Goal: Information Seeking & Learning: Understand process/instructions

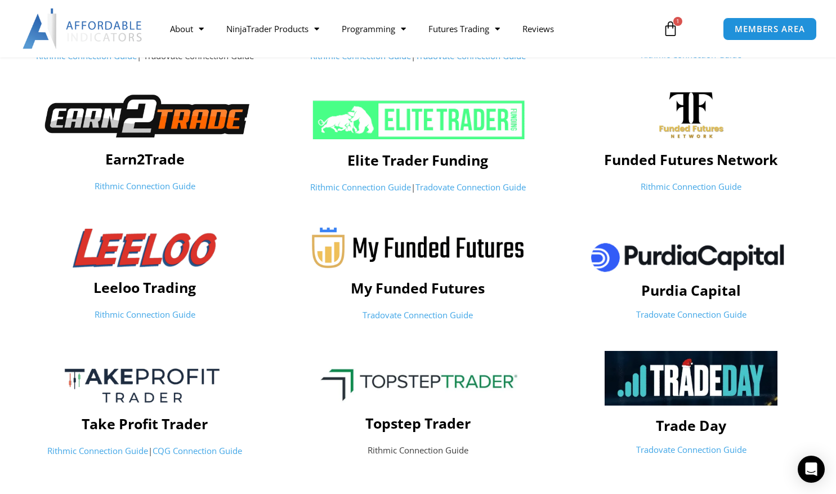
scroll to position [332, 0]
click at [434, 317] on link "Tradovate Connection Guide" at bounding box center [417, 313] width 110 height 11
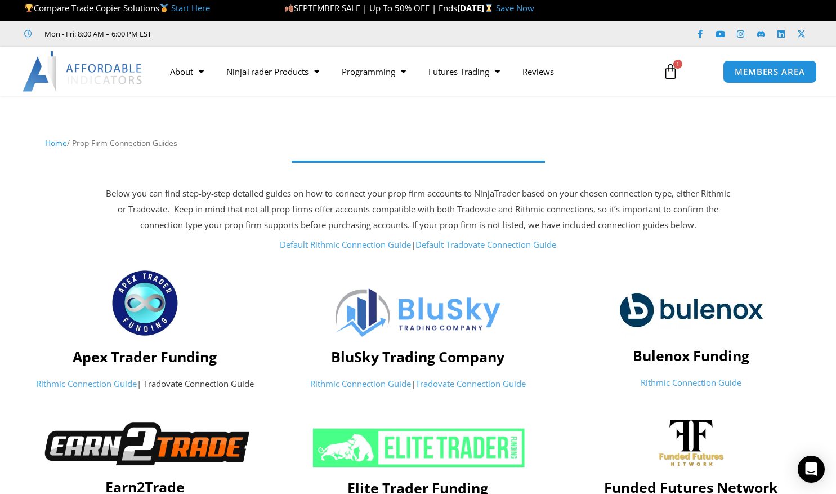
scroll to position [0, 0]
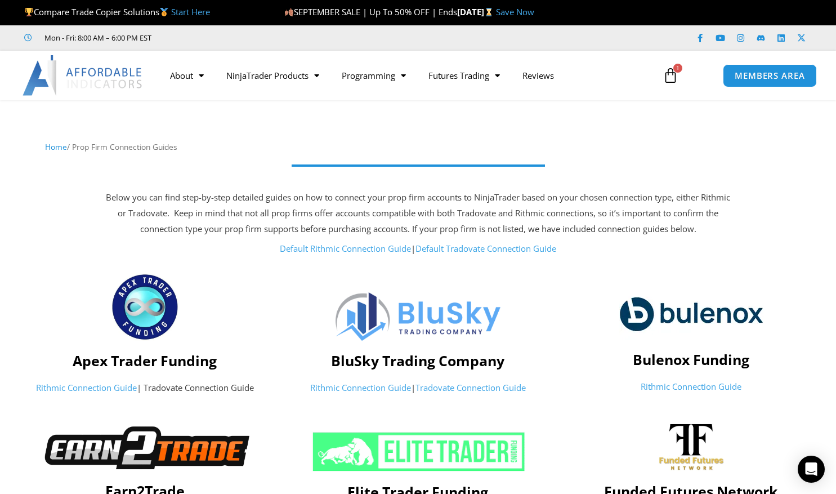
click at [467, 250] on link "Default Tradovate Connection Guide" at bounding box center [485, 248] width 141 height 11
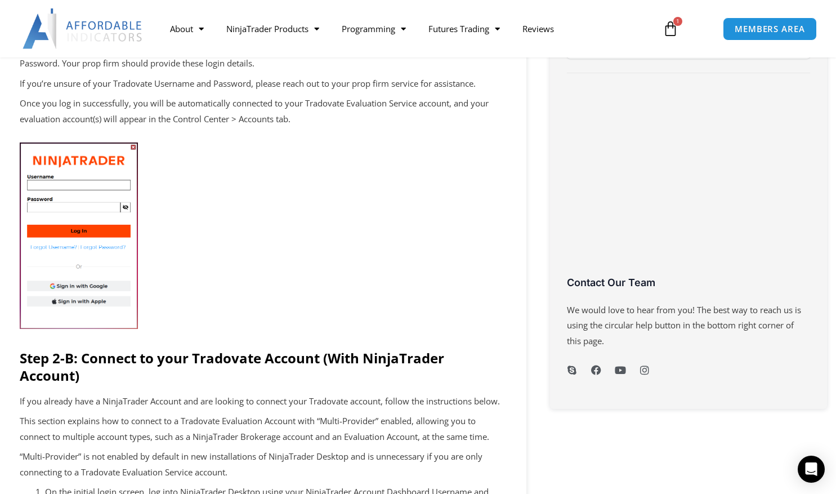
scroll to position [404, 0]
